Goal: Navigation & Orientation: Find specific page/section

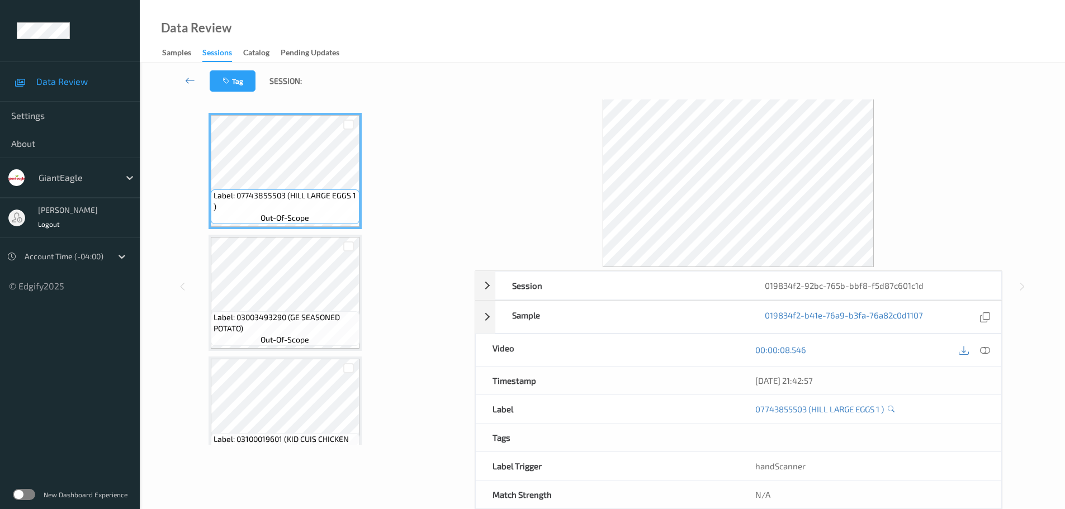
scroll to position [56, 0]
